Goal: Find contact information: Find contact information

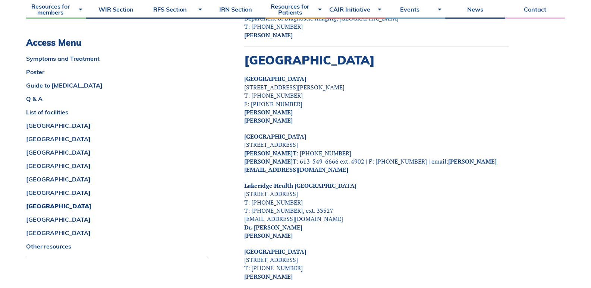
scroll to position [2646, 0]
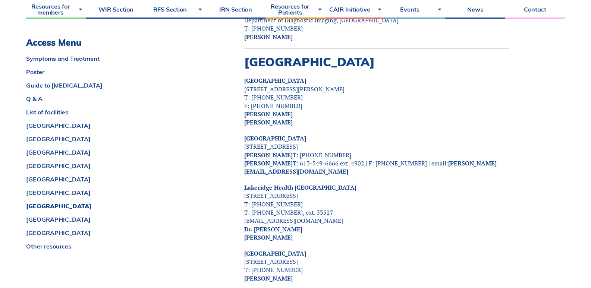
drag, startPoint x: 314, startPoint y: 88, endPoint x: 221, endPoint y: 62, distance: 95.9
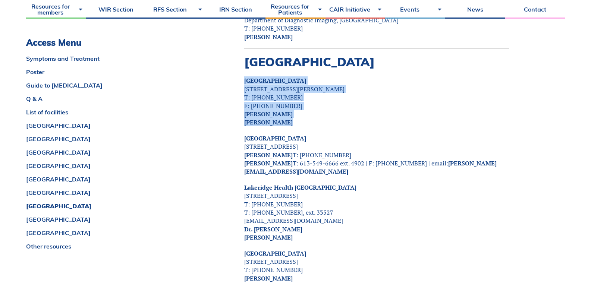
drag, startPoint x: 232, startPoint y: 49, endPoint x: 328, endPoint y: 91, distance: 104.5
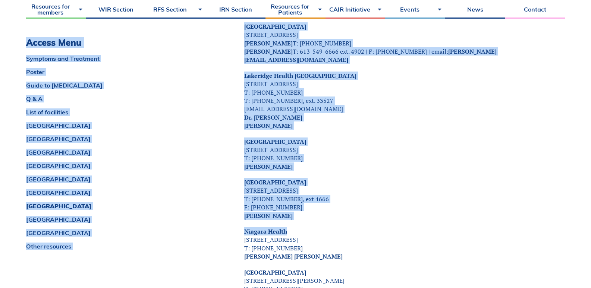
drag, startPoint x: 327, startPoint y: 184, endPoint x: 201, endPoint y: 148, distance: 131.6
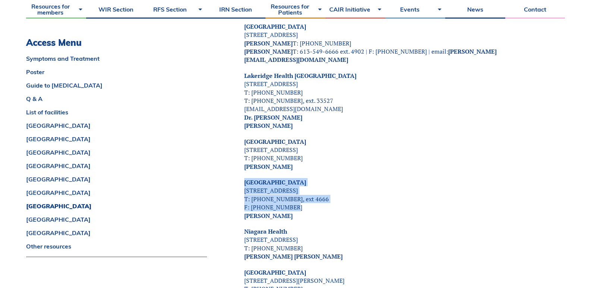
drag, startPoint x: 234, startPoint y: 150, endPoint x: 331, endPoint y: 175, distance: 100.4
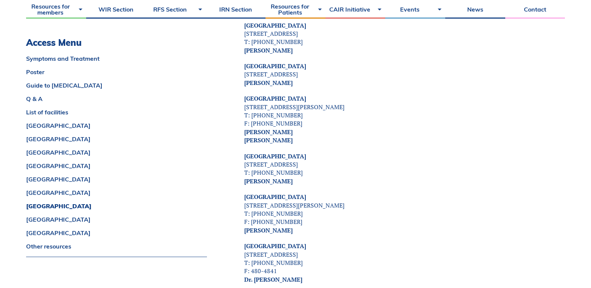
scroll to position [3131, 0]
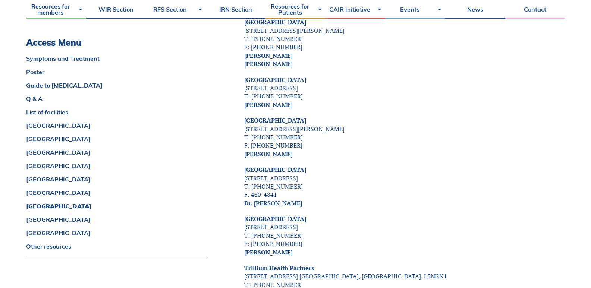
drag, startPoint x: 317, startPoint y: 219, endPoint x: 224, endPoint y: 184, distance: 98.7
drag, startPoint x: 228, startPoint y: 186, endPoint x: 331, endPoint y: 215, distance: 106.3
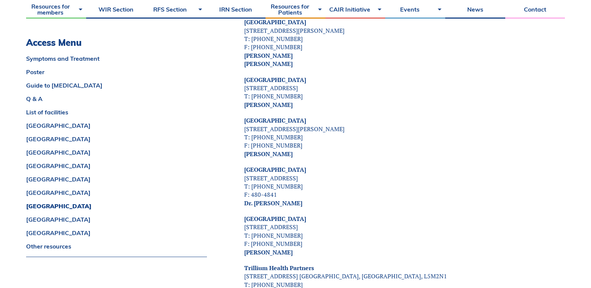
click at [308, 217] on p "[GEOGRAPHIC_DATA] [STREET_ADDRESS] T: [PHONE_NUMBER] F: [PHONE_NUMBER] [PERSON_…" at bounding box center [376, 236] width 265 height 42
copy div "[PERSON_NAME]"
drag, startPoint x: 235, startPoint y: 187, endPoint x: 313, endPoint y: 219, distance: 84.9
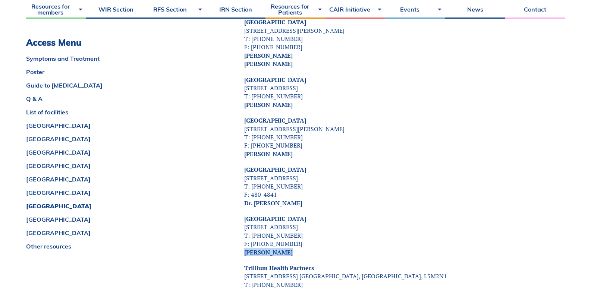
click at [307, 215] on p "[GEOGRAPHIC_DATA] [STREET_ADDRESS] T: [PHONE_NUMBER] F: [PHONE_NUMBER] [PERSON_…" at bounding box center [376, 236] width 265 height 42
click at [302, 220] on p "[GEOGRAPHIC_DATA] [STREET_ADDRESS] T: [PHONE_NUMBER] F: [PHONE_NUMBER] [PERSON_…" at bounding box center [376, 236] width 265 height 42
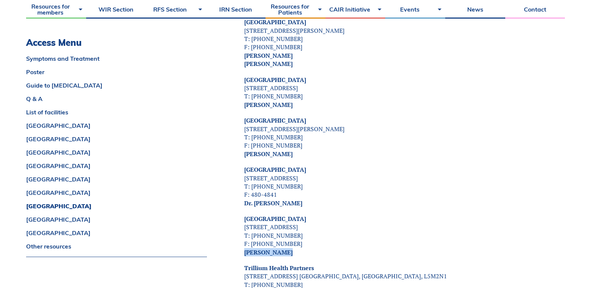
copy div "[PERSON_NAME]"
click at [290, 215] on p "[GEOGRAPHIC_DATA] [STREET_ADDRESS] T: [PHONE_NUMBER] F: [PHONE_NUMBER] [PERSON_…" at bounding box center [376, 236] width 265 height 42
click at [293, 215] on p "[GEOGRAPHIC_DATA] [STREET_ADDRESS] T: [PHONE_NUMBER] F: [PHONE_NUMBER] [PERSON_…" at bounding box center [376, 236] width 265 height 42
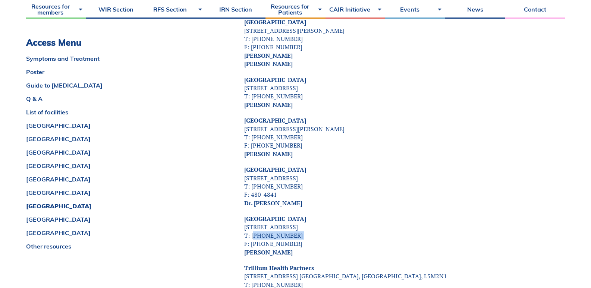
drag, startPoint x: 293, startPoint y: 201, endPoint x: 255, endPoint y: 201, distance: 38.0
click at [255, 215] on p "[GEOGRAPHIC_DATA] [STREET_ADDRESS] T: [PHONE_NUMBER] F: [PHONE_NUMBER] [PERSON_…" at bounding box center [376, 236] width 265 height 42
drag, startPoint x: 294, startPoint y: 213, endPoint x: 252, endPoint y: 212, distance: 42.5
click at [252, 215] on p "[GEOGRAPHIC_DATA] [STREET_ADDRESS] T: [PHONE_NUMBER] F: [PHONE_NUMBER] [PERSON_…" at bounding box center [376, 236] width 265 height 42
copy p "[PHONE_NUMBER]"
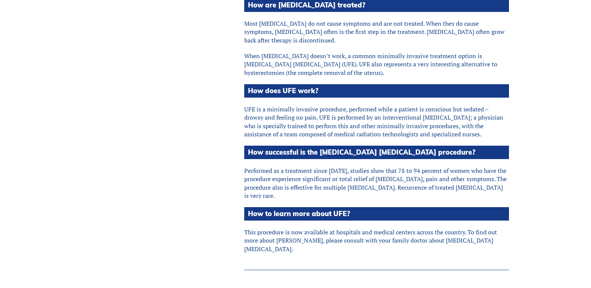
scroll to position [0, 0]
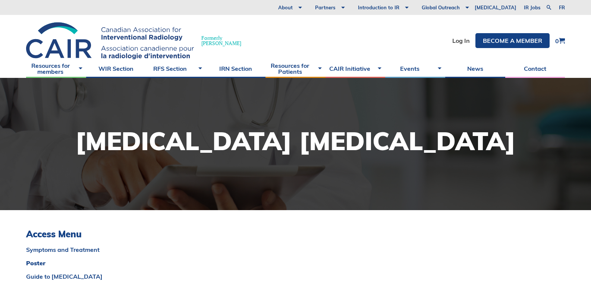
click at [130, 143] on h1 "[MEDICAL_DATA] [MEDICAL_DATA]" at bounding box center [295, 141] width 440 height 25
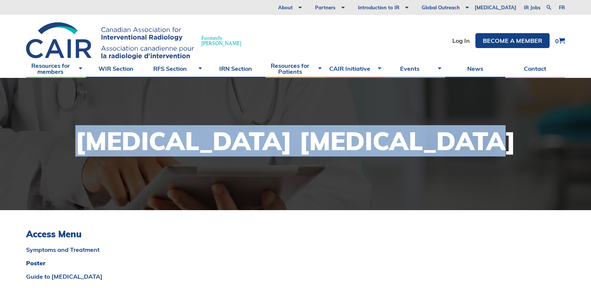
drag, startPoint x: 130, startPoint y: 143, endPoint x: 400, endPoint y: 150, distance: 270.3
click at [400, 150] on h1 "[MEDICAL_DATA] [MEDICAL_DATA]" at bounding box center [295, 141] width 440 height 25
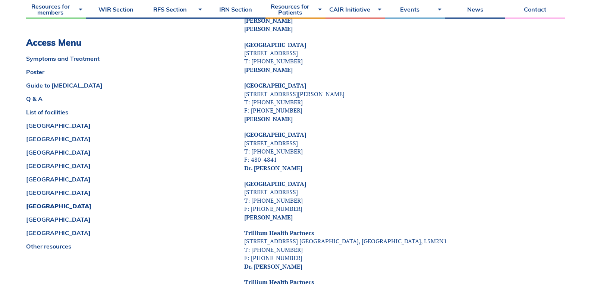
scroll to position [3205, 0]
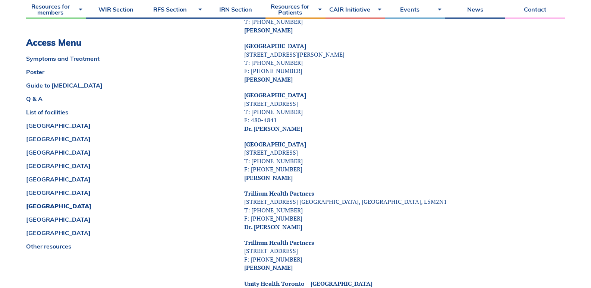
drag, startPoint x: 307, startPoint y: 143, endPoint x: 232, endPoint y: 107, distance: 83.2
drag, startPoint x: 232, startPoint y: 107, endPoint x: 320, endPoint y: 146, distance: 95.6
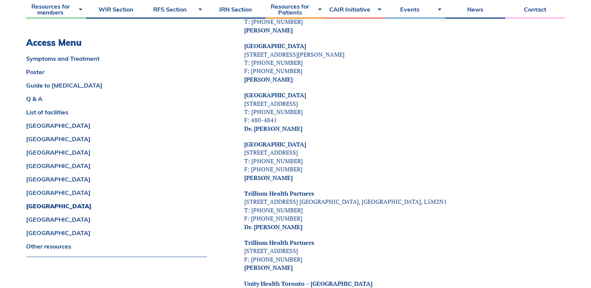
click at [323, 146] on p "[GEOGRAPHIC_DATA] [STREET_ADDRESS] T: [PHONE_NUMBER] F: [PHONE_NUMBER] [PERSON_…" at bounding box center [376, 161] width 265 height 42
drag, startPoint x: 323, startPoint y: 146, endPoint x: 230, endPoint y: 116, distance: 98.1
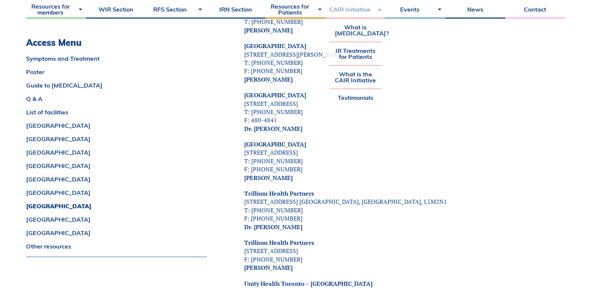
drag, startPoint x: 439, startPoint y: 191, endPoint x: 370, endPoint y: 6, distance: 197.9
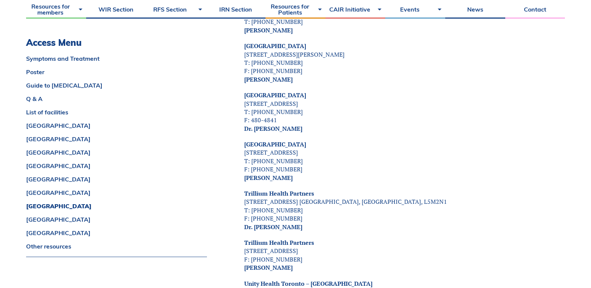
drag, startPoint x: 419, startPoint y: 137, endPoint x: 449, endPoint y: 3, distance: 136.7
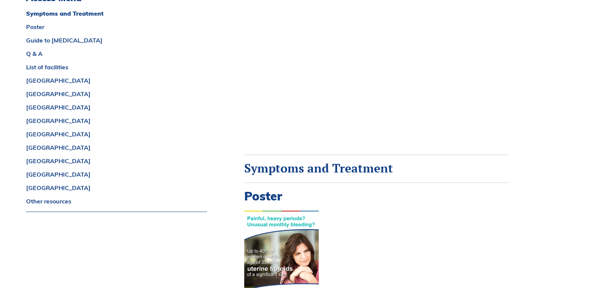
scroll to position [0, 0]
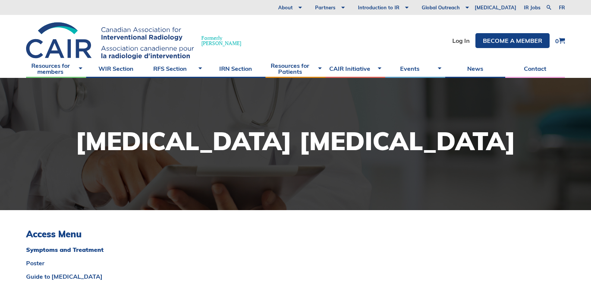
click at [299, 143] on h1 "[MEDICAL_DATA] [MEDICAL_DATA]" at bounding box center [295, 141] width 440 height 25
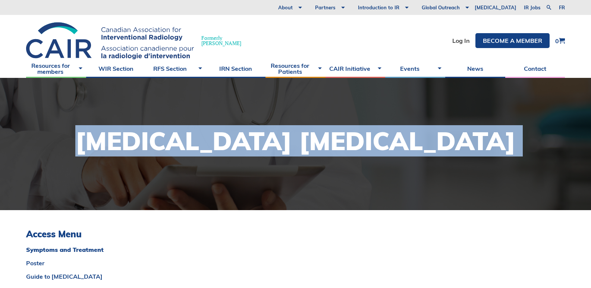
click at [299, 143] on h1 "[MEDICAL_DATA] [MEDICAL_DATA]" at bounding box center [295, 141] width 440 height 25
copy div "[MEDICAL_DATA] [MEDICAL_DATA]"
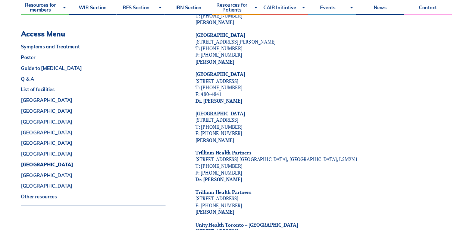
scroll to position [3205, 0]
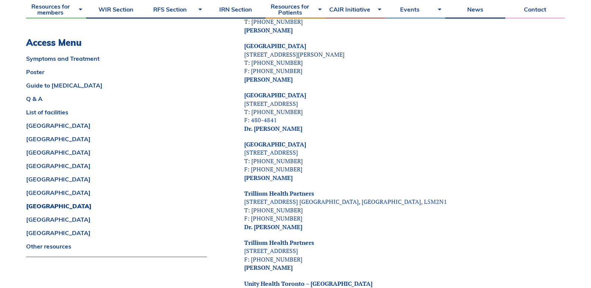
drag, startPoint x: 235, startPoint y: 111, endPoint x: 325, endPoint y: 147, distance: 97.0
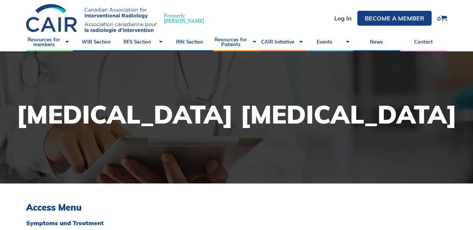
scroll to position [0, 0]
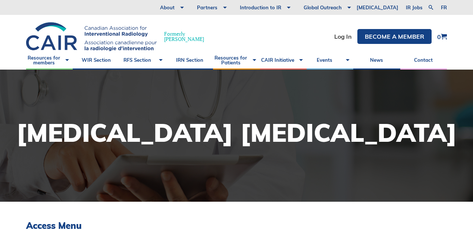
click at [212, 133] on h1 "[MEDICAL_DATA] [MEDICAL_DATA]" at bounding box center [236, 132] width 440 height 25
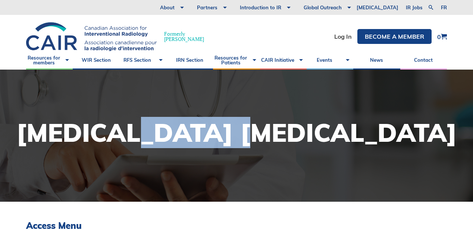
click at [212, 133] on h1 "[MEDICAL_DATA] [MEDICAL_DATA]" at bounding box center [236, 132] width 440 height 25
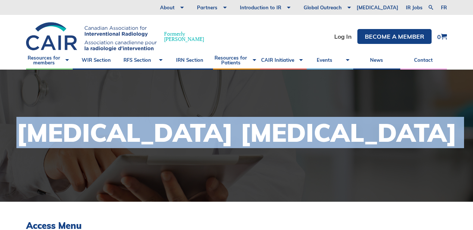
click at [212, 133] on h1 "[MEDICAL_DATA] [MEDICAL_DATA]" at bounding box center [236, 132] width 440 height 25
copy div "[MEDICAL_DATA] [MEDICAL_DATA]"
